Goal: Task Accomplishment & Management: Manage account settings

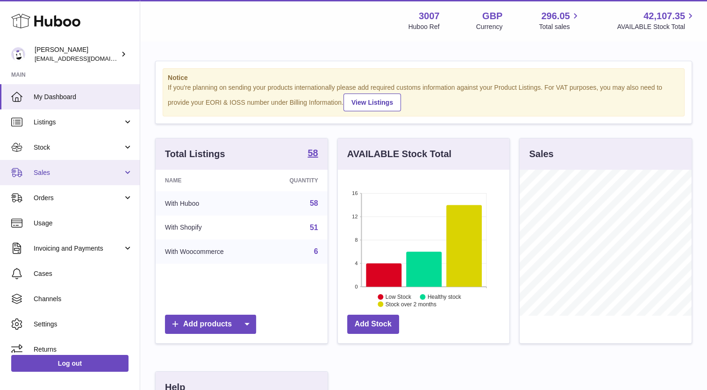
scroll to position [146, 172]
click at [41, 173] on span "Sales" at bounding box center [78, 172] width 89 height 9
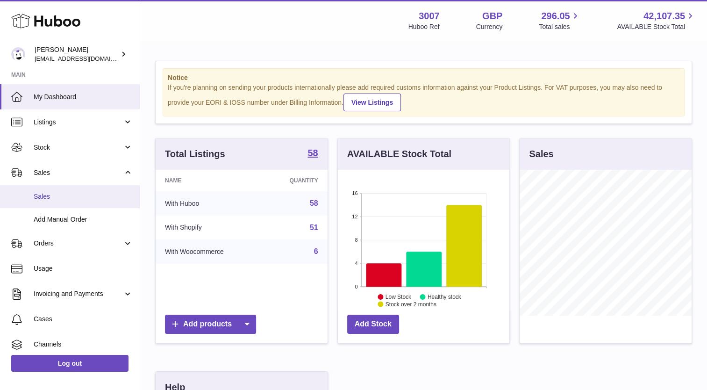
click at [30, 206] on link "Sales" at bounding box center [70, 196] width 140 height 23
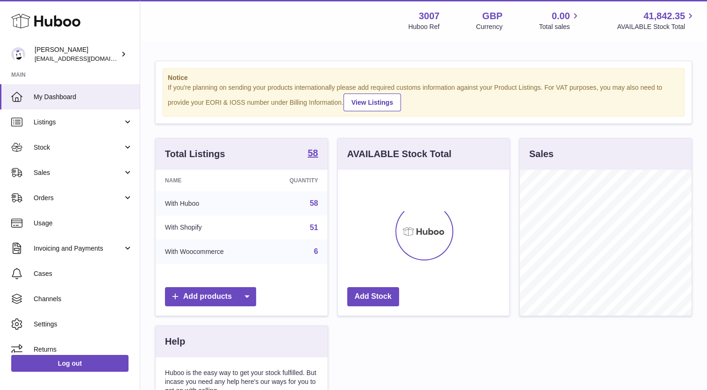
scroll to position [146, 172]
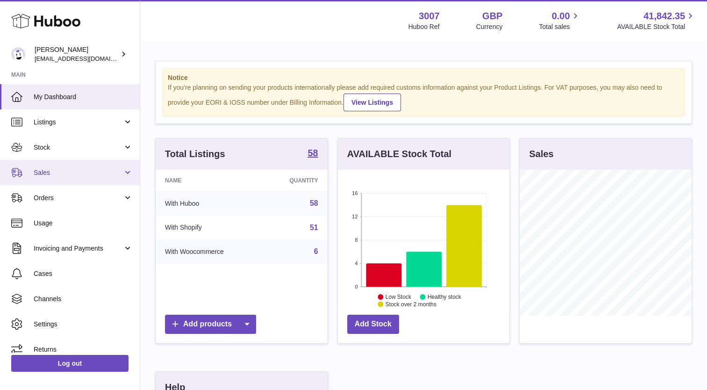
click at [43, 169] on span "Sales" at bounding box center [78, 172] width 89 height 9
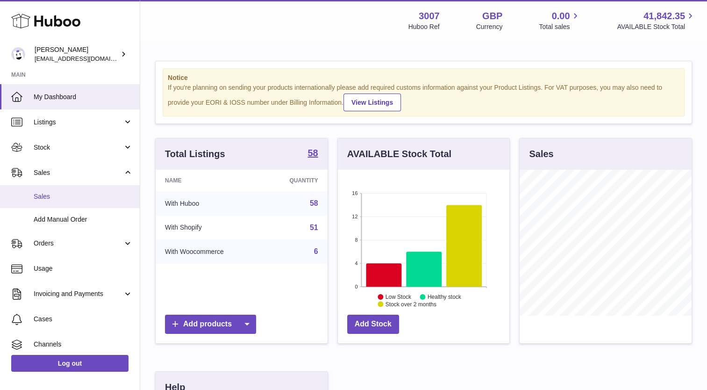
click at [49, 200] on span "Sales" at bounding box center [83, 196] width 99 height 9
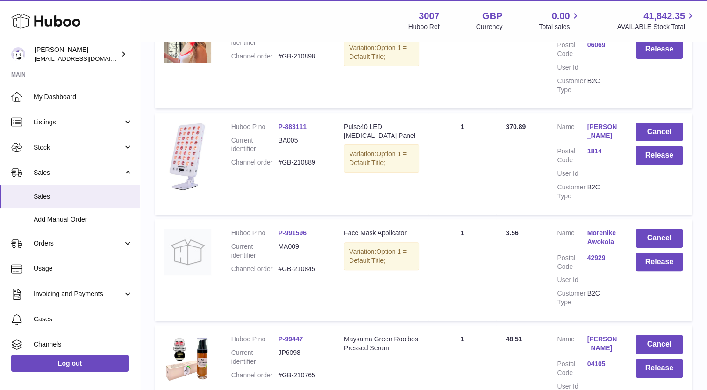
scroll to position [229, 0]
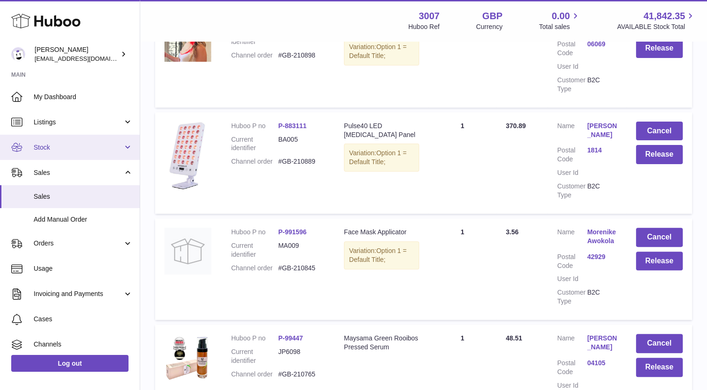
click at [56, 144] on span "Stock" at bounding box center [78, 147] width 89 height 9
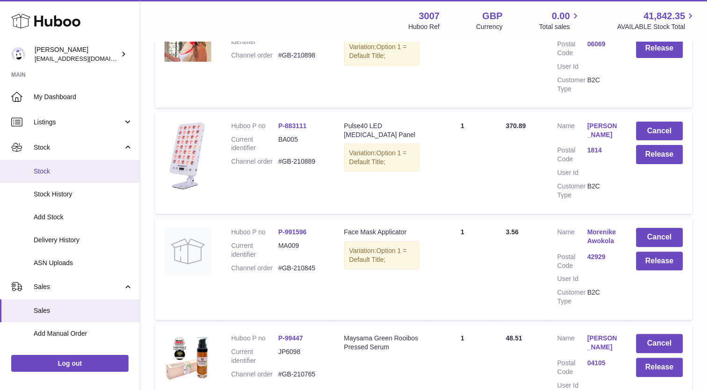
click at [59, 179] on link "Stock" at bounding box center [70, 171] width 140 height 23
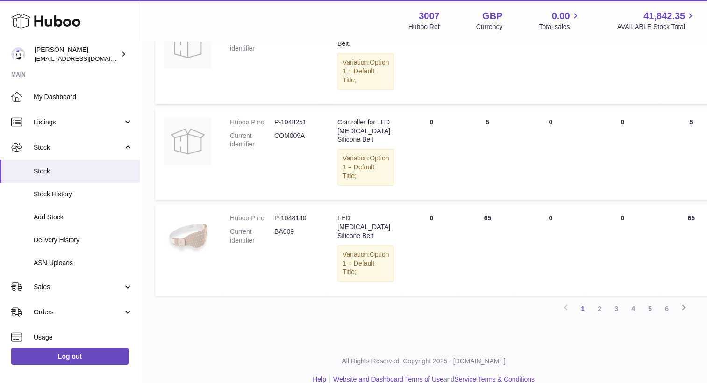
scroll to position [788, 0]
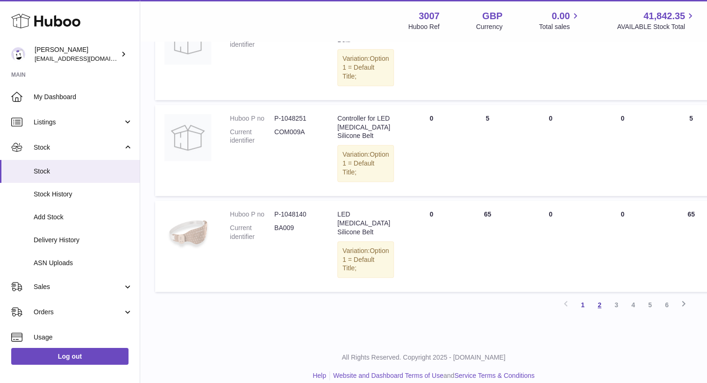
click at [598, 313] on link "2" at bounding box center [599, 304] width 17 height 17
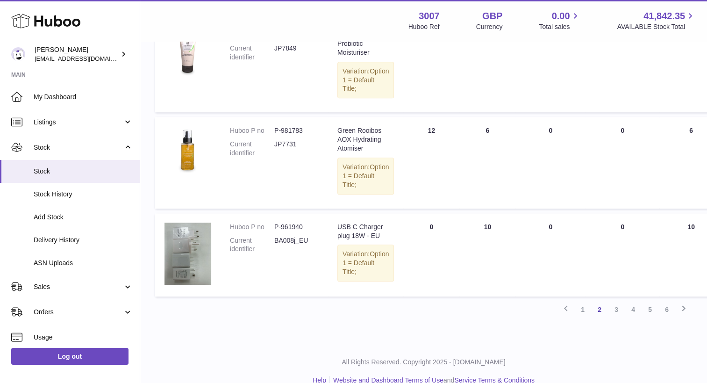
scroll to position [861, 0]
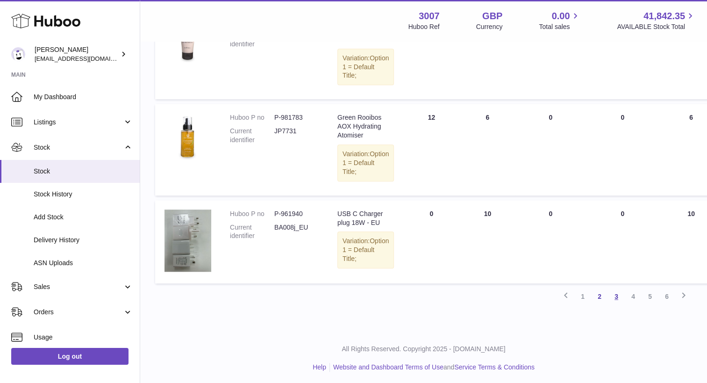
click at [615, 293] on link "3" at bounding box center [616, 296] width 17 height 17
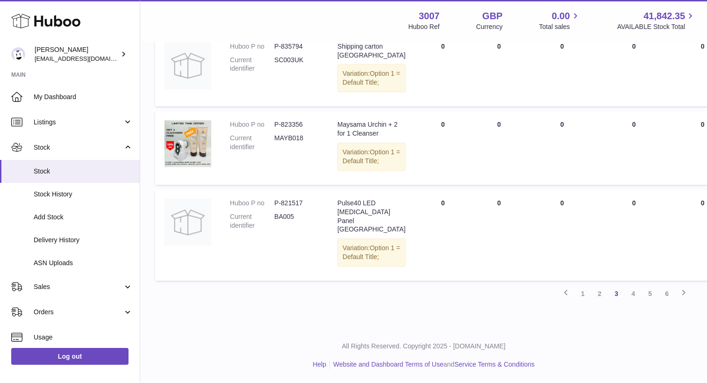
scroll to position [824, 0]
click at [631, 302] on link "4" at bounding box center [633, 293] width 17 height 17
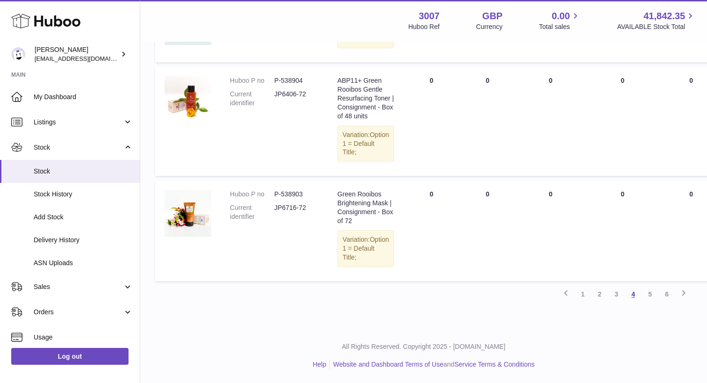
scroll to position [884, 0]
click at [649, 302] on link "5" at bounding box center [650, 294] width 17 height 17
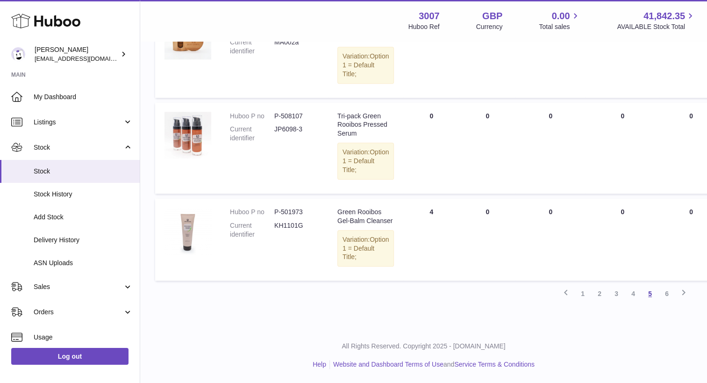
scroll to position [876, 0]
click at [665, 294] on link "6" at bounding box center [667, 293] width 17 height 17
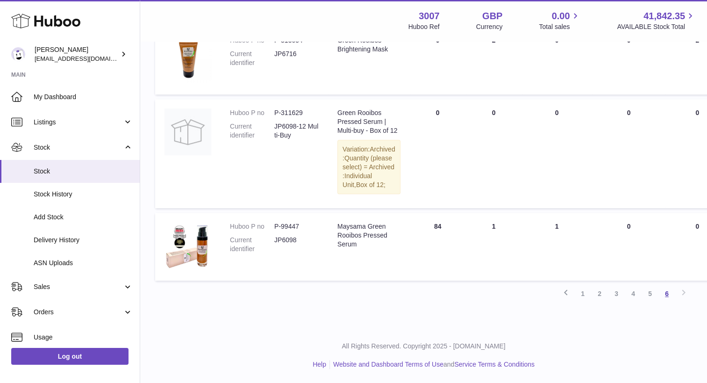
scroll to position [697, 0]
